Goal: Use online tool/utility: Utilize a website feature to perform a specific function

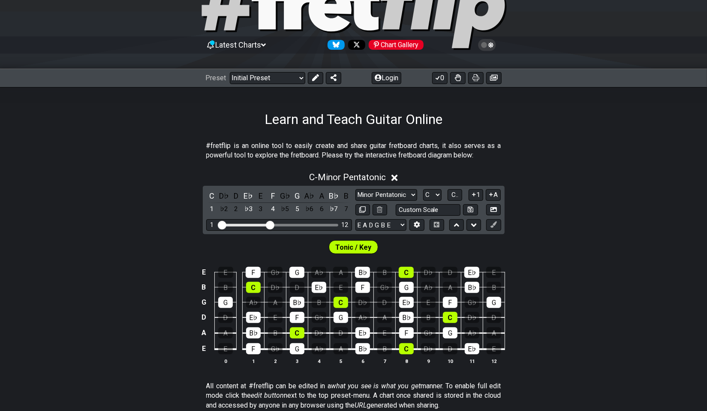
scroll to position [191, 0]
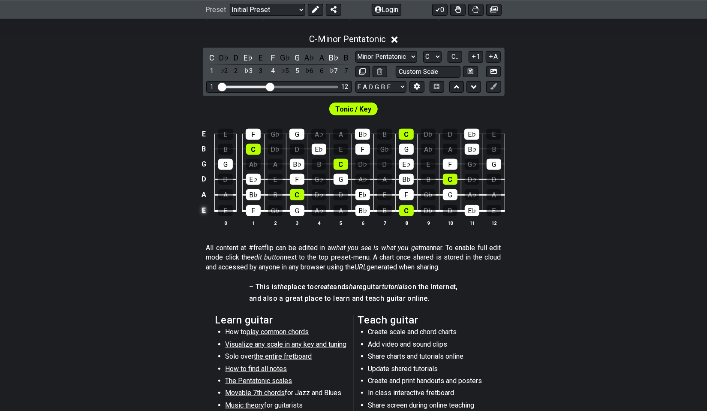
click at [203, 209] on td "E" at bounding box center [204, 210] width 10 height 16
click at [203, 213] on td "x" at bounding box center [204, 210] width 10 height 16
click at [202, 213] on td "o" at bounding box center [204, 210] width 10 height 16
click at [206, 208] on td at bounding box center [204, 210] width 10 height 16
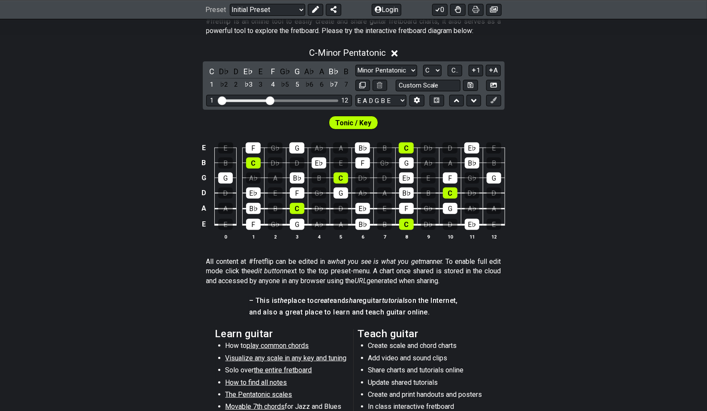
scroll to position [94, 0]
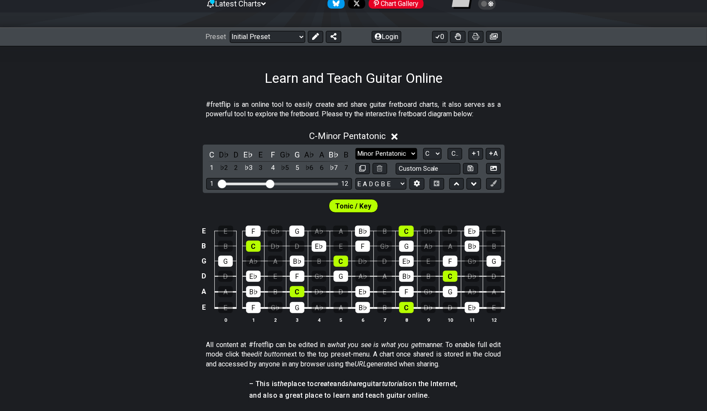
click at [377, 150] on select "Minor Pentatonic Click to edit Minor Pentatonic Major Pentatonic Minor Blues Ma…" at bounding box center [387, 154] width 62 height 12
click at [430, 150] on select "A♭ A A♯ B♭ B C C♯ D♭ D D♯ E♭ E F F♯ G♭ G G♯" at bounding box center [432, 154] width 18 height 12
click at [457, 152] on span "C.." at bounding box center [455, 154] width 7 height 8
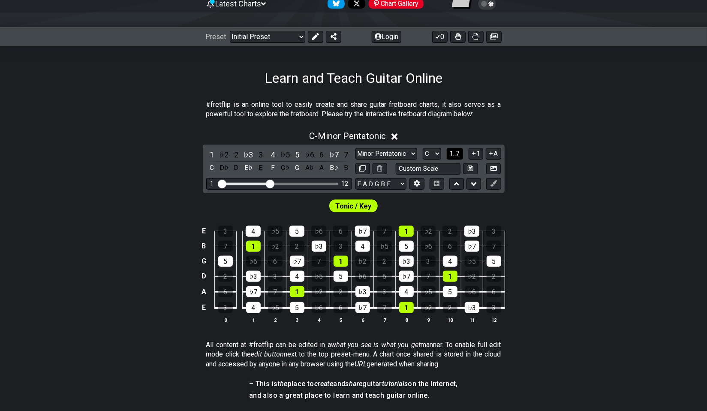
click at [451, 155] on span "1..7" at bounding box center [455, 154] width 10 height 8
click at [451, 155] on button "..." at bounding box center [455, 154] width 15 height 12
click at [451, 155] on button "C.." at bounding box center [455, 154] width 15 height 12
click at [451, 155] on span "1..7" at bounding box center [455, 154] width 10 height 8
click at [433, 152] on select "A♭ A A♯ B♭ B C C♯ D♭ D D♯ E♭ E F F♯ G♭ G G♯" at bounding box center [432, 154] width 18 height 12
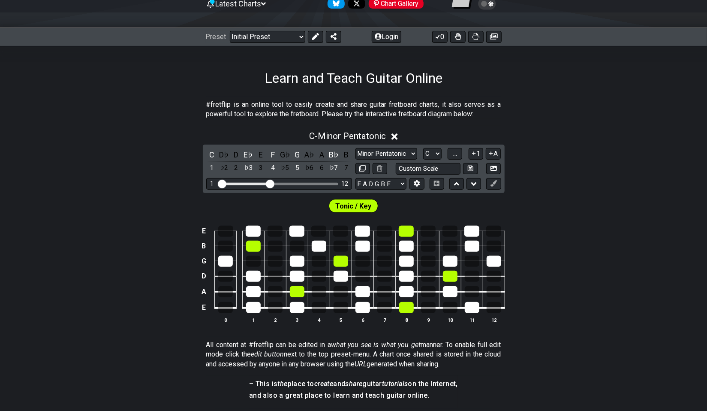
click at [549, 230] on div "E B G D A E 0 1 2 3 4 5 6 7 8 9 10 11 12" at bounding box center [353, 274] width 707 height 121
click at [414, 170] on input "text" at bounding box center [428, 169] width 65 height 12
type input "Custom Scale"
click at [390, 156] on select "Minor Pentatonic Click to edit Minor Pentatonic Major Pentatonic Minor Blues Ma…" at bounding box center [387, 154] width 62 height 12
click at [577, 155] on div "C - Minor Pentatonic C D♭ D E♭ E F G♭ G A♭ A B♭ B 1 ♭2 2 ♭3 3 4 ♭5 5 ♭6 6 ♭7 7 …" at bounding box center [353, 230] width 707 height 209
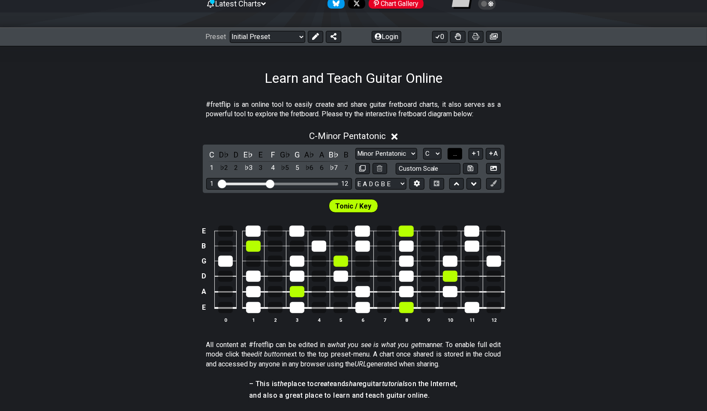
click at [457, 156] on span "..." at bounding box center [455, 154] width 4 height 8
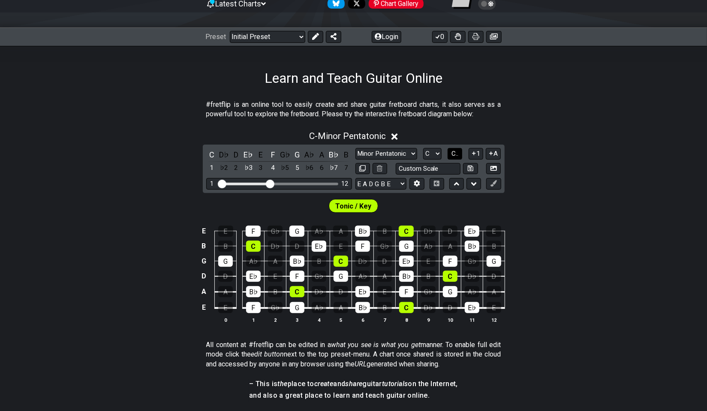
click at [458, 156] on span "C.." at bounding box center [455, 154] width 7 height 8
click at [386, 186] on select "E A D G B E E A D G B E E A D G B E B E A D F♯ B A D G C E A D A D G B E E♭ A♭ …" at bounding box center [381, 184] width 51 height 12
click at [621, 113] on section "#fretflip is an online tool to easily create and share guitar fretboard charts,…" at bounding box center [353, 112] width 707 height 30
click at [415, 183] on icon at bounding box center [417, 184] width 6 height 6
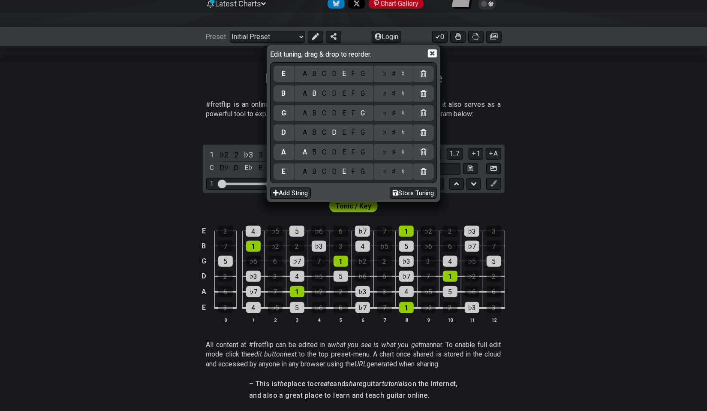
click at [315, 75] on div "B" at bounding box center [315, 73] width 10 height 9
click at [345, 74] on div "E" at bounding box center [343, 73] width 9 height 9
click at [316, 172] on div "B" at bounding box center [315, 171] width 10 height 9
click at [353, 151] on div "F" at bounding box center [353, 152] width 9 height 9
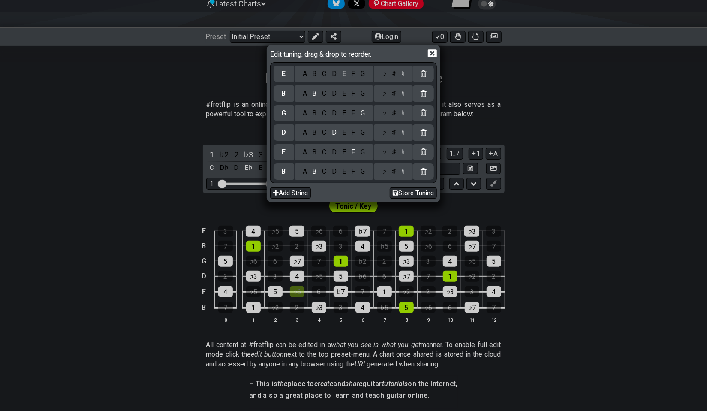
click at [395, 153] on div "♯" at bounding box center [394, 152] width 10 height 9
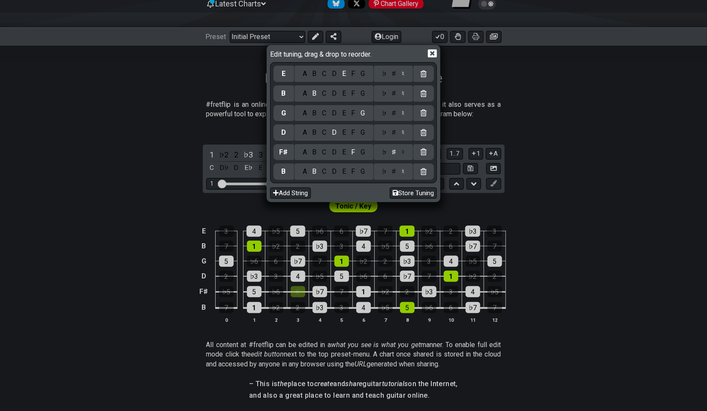
click at [314, 132] on div "B" at bounding box center [315, 132] width 10 height 9
click at [344, 117] on div "E" at bounding box center [343, 113] width 9 height 9
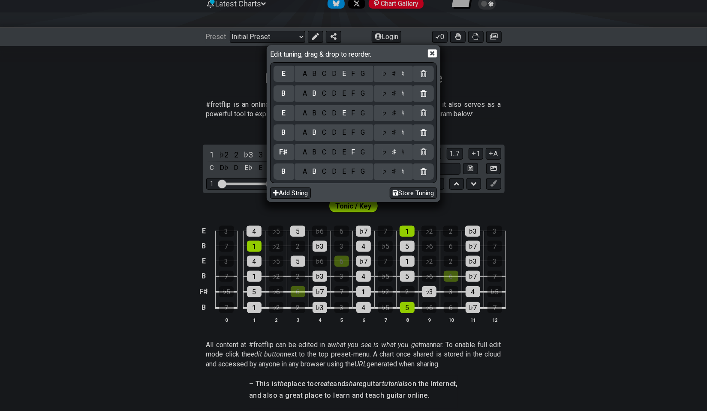
click at [365, 92] on div "G" at bounding box center [363, 93] width 10 height 9
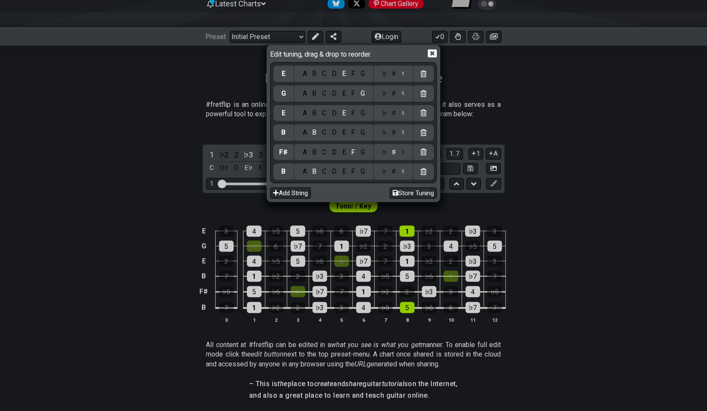
click at [393, 93] on div "♯" at bounding box center [394, 93] width 10 height 9
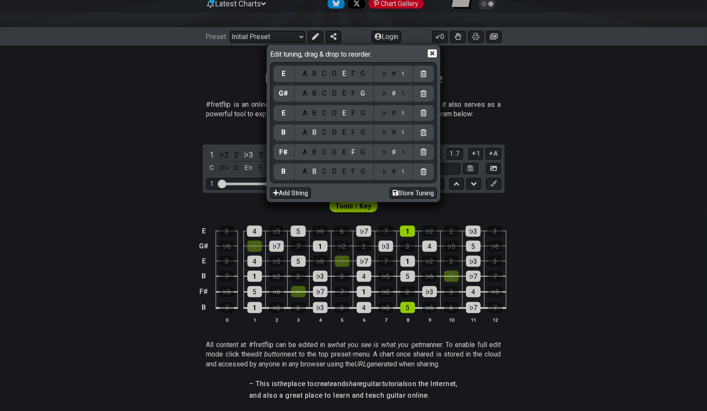
click at [326, 80] on div "A B C D E F G" at bounding box center [334, 74] width 79 height 16
click at [327, 72] on div "C" at bounding box center [325, 73] width 10 height 9
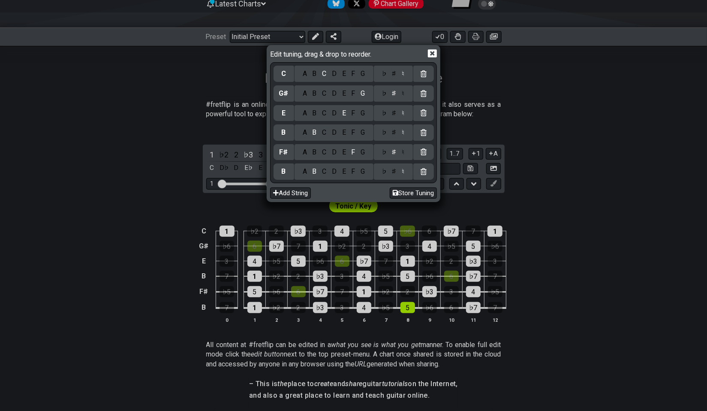
click at [392, 74] on div "♯" at bounding box center [394, 73] width 10 height 9
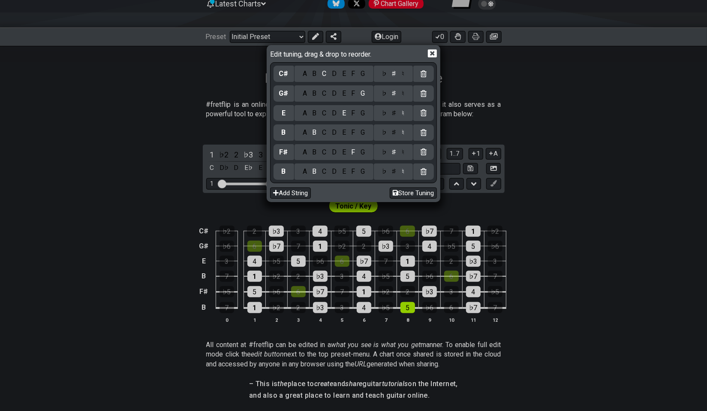
click at [431, 51] on icon at bounding box center [432, 53] width 9 height 8
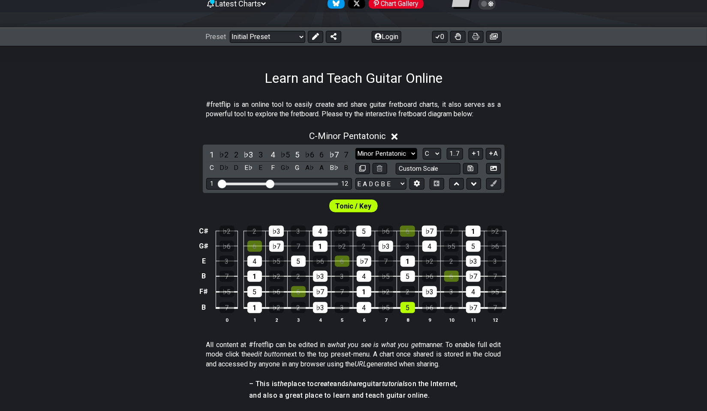
click at [404, 154] on select "Minor Pentatonic Click to edit Minor Pentatonic Major Pentatonic Minor Blues Ma…" at bounding box center [387, 154] width 62 height 12
select select "Major / [PERSON_NAME]"
click at [356, 148] on select "Minor Pentatonic Click to edit Minor Pentatonic Major Pentatonic Minor Blues Ma…" at bounding box center [387, 154] width 62 height 12
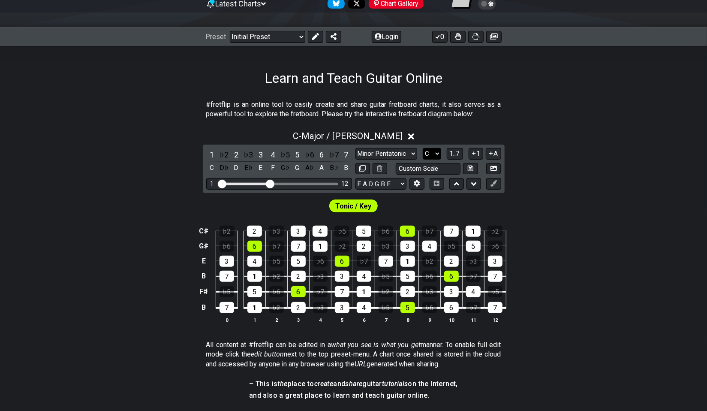
click at [437, 152] on select "A♭ A A♯ B♭ B C C♯ D♭ D D♯ E♭ E F F♯ G♭ G G♯" at bounding box center [432, 154] width 18 height 12
click at [423, 148] on select "A♭ A A♯ B♭ B C C♯ D♭ D D♯ E♭ E F F♯ G♭ G G♯" at bounding box center [432, 154] width 18 height 12
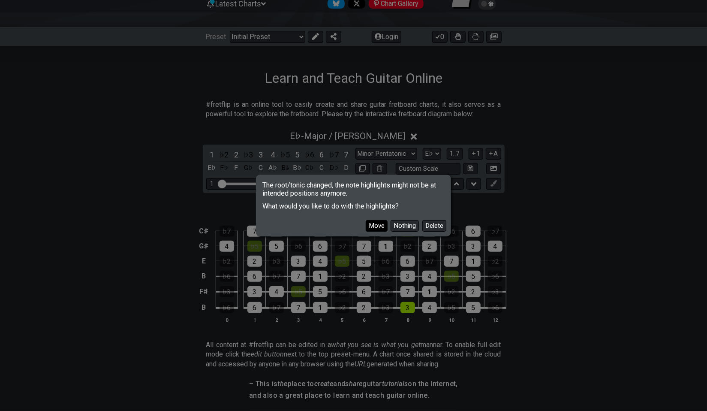
click at [382, 226] on button "Move" at bounding box center [377, 226] width 22 height 12
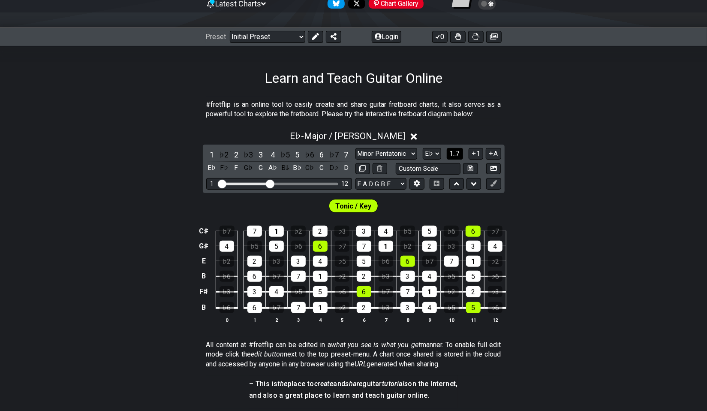
click at [459, 151] on span "1..7" at bounding box center [455, 154] width 10 height 8
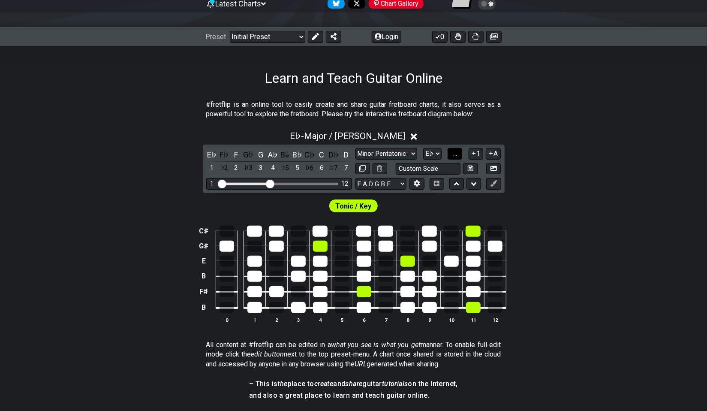
click at [459, 151] on button "..." at bounding box center [455, 154] width 15 height 12
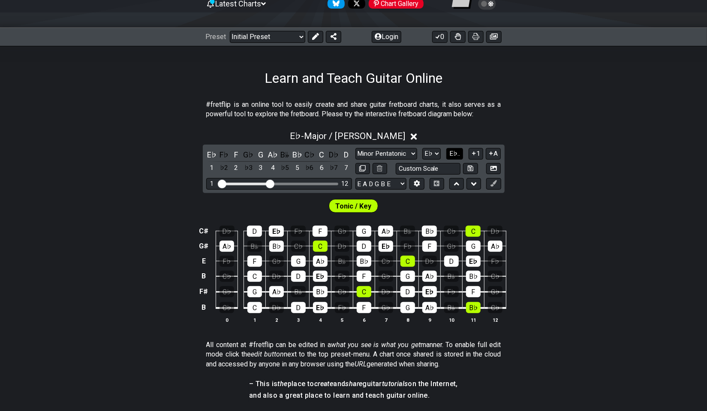
click at [459, 151] on span "E♭.." at bounding box center [455, 154] width 11 height 8
click at [459, 151] on span "1..7" at bounding box center [455, 154] width 10 height 8
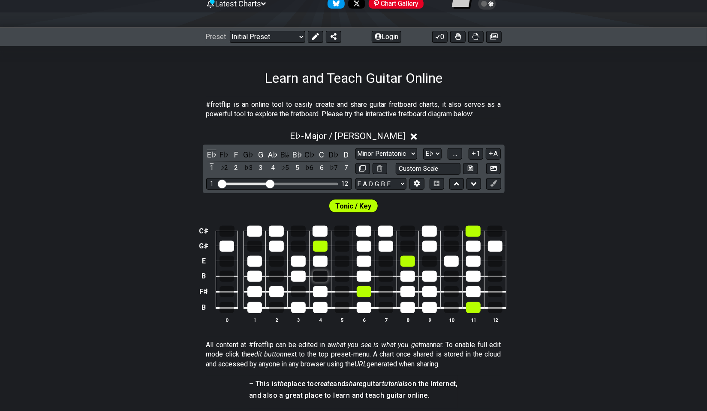
click at [319, 275] on div at bounding box center [320, 276] width 15 height 11
click at [434, 151] on select "A♭ A A♯ B♭ B C C♯ D♭ D D♯ E♭ E F F♯ G♭ G G♯" at bounding box center [432, 154] width 18 height 12
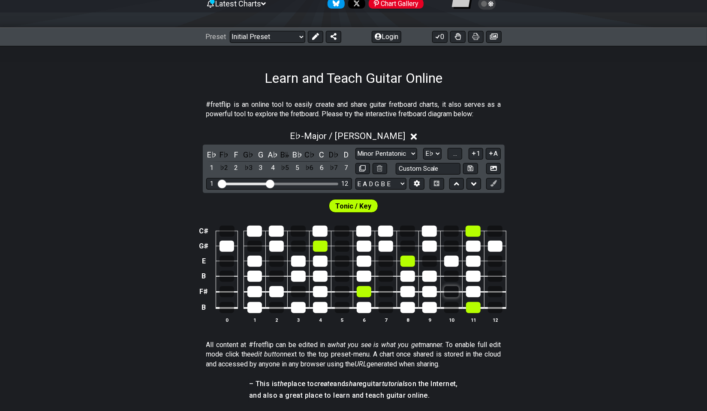
select select "E"
click at [423, 148] on select "A♭ A A♯ B♭ B C C♯ D♭ D D♯ E♭ E F F♯ G♭ G G♯" at bounding box center [432, 154] width 18 height 12
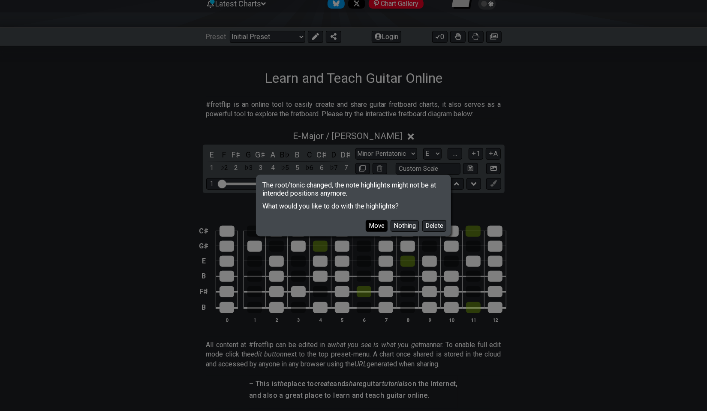
click at [377, 228] on button "Move" at bounding box center [377, 226] width 22 height 12
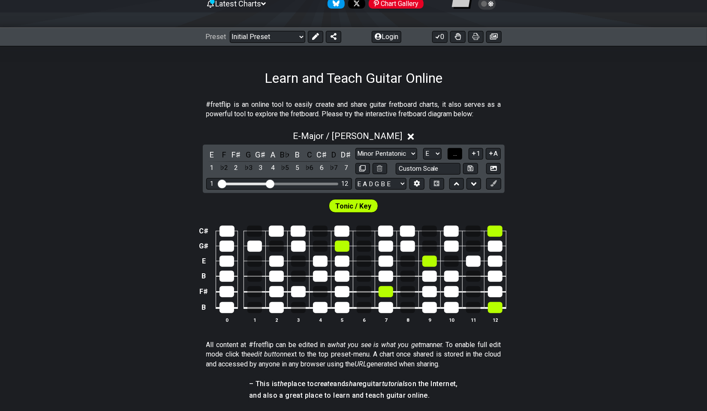
click at [461, 153] on button "..." at bounding box center [455, 154] width 15 height 12
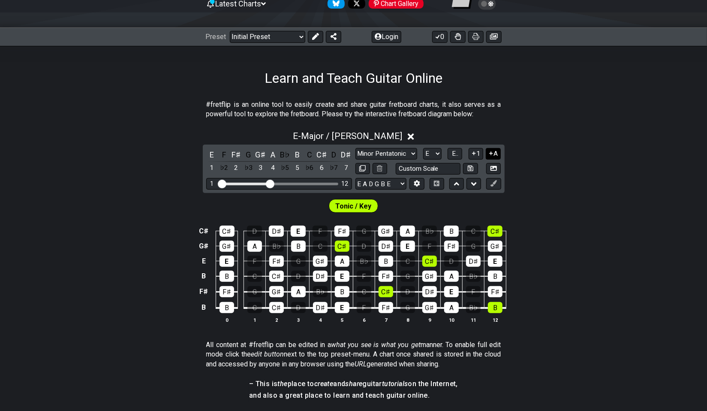
click at [496, 150] on button "A" at bounding box center [493, 154] width 15 height 12
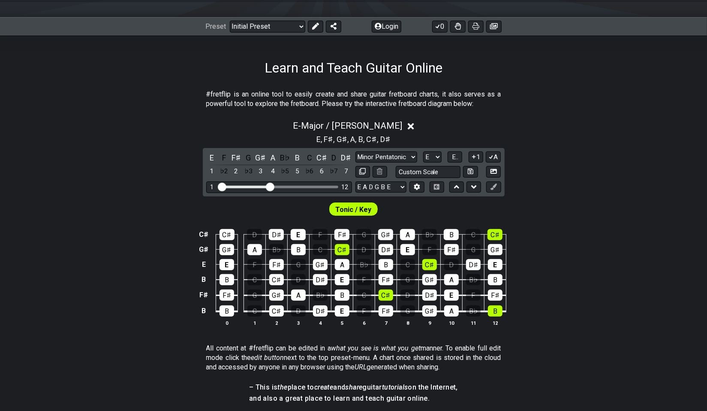
scroll to position [99, 0]
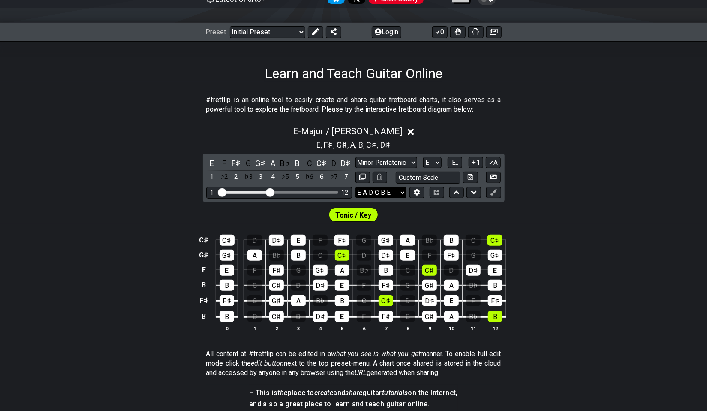
click at [392, 191] on select "E A D G B E E A D G B E E A D G B E B E A D F♯ B A D G C E A D A D G B E E♭ A♭ …" at bounding box center [381, 193] width 51 height 12
click at [515, 200] on div "E - Major / Ionian E , F♯ , G♯ , A , B , C♯ , D♯ E F F♯ G G♯ A B♭ B C C♯ D D♯ 1…" at bounding box center [353, 232] width 707 height 223
click at [468, 189] on button at bounding box center [474, 193] width 15 height 12
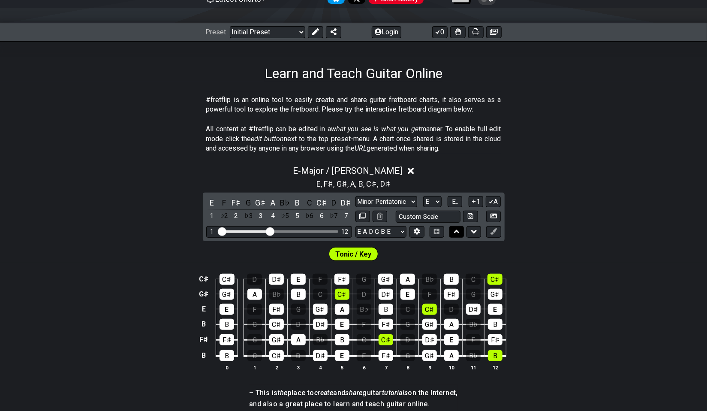
click at [454, 231] on icon at bounding box center [457, 231] width 6 height 9
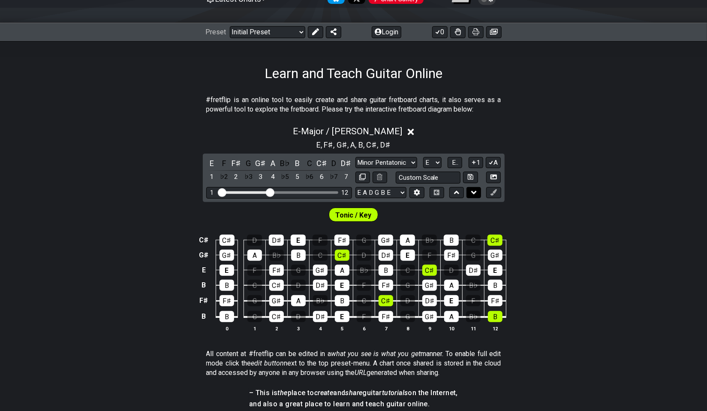
click at [472, 191] on icon at bounding box center [474, 192] width 6 height 3
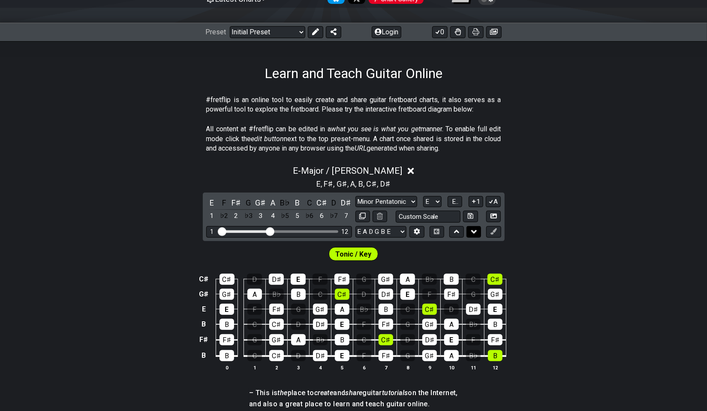
click at [472, 191] on div "E - Major / Ionian E , F♯ , G♯ , A , B , C♯ , D♯ E F F♯ G G♯ A B♭ B C C♯ D D♯ 1…" at bounding box center [353, 271] width 707 height 223
click at [457, 231] on icon at bounding box center [457, 231] width 6 height 3
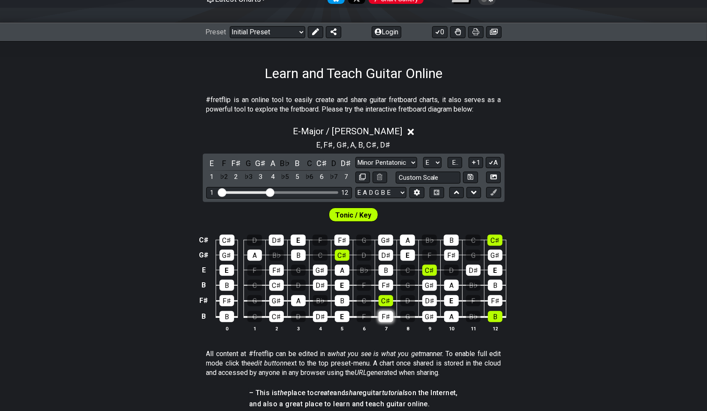
click at [388, 314] on div "F♯" at bounding box center [386, 316] width 15 height 11
click at [386, 316] on div "F♯" at bounding box center [386, 316] width 15 height 11
click at [386, 321] on table "C♯ C♯ D D♯ E F F♯ G G♯ A B♭ B C C♯ G♯ G♯ A B♭ B C C♯ D D♯ E F F♯ G G♯ E E F F♯ …" at bounding box center [351, 275] width 309 height 101
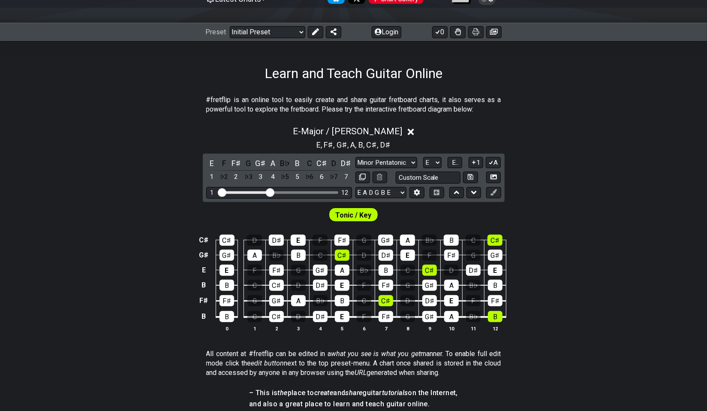
click at [385, 320] on div "F♯" at bounding box center [386, 316] width 15 height 11
click at [383, 316] on div "F♯" at bounding box center [386, 316] width 15 height 11
